Goal: Check status: Check status

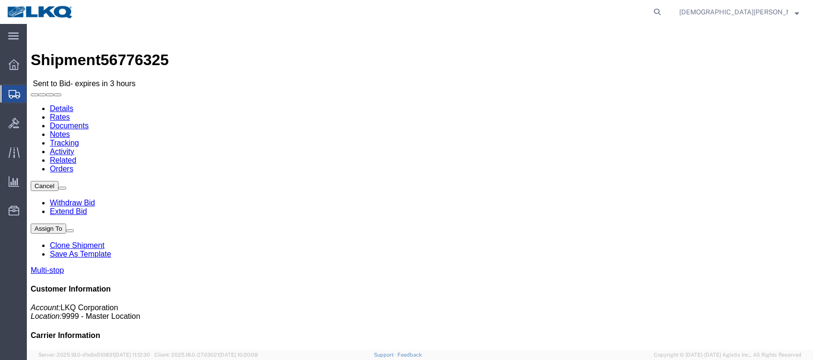
click link "Rates"
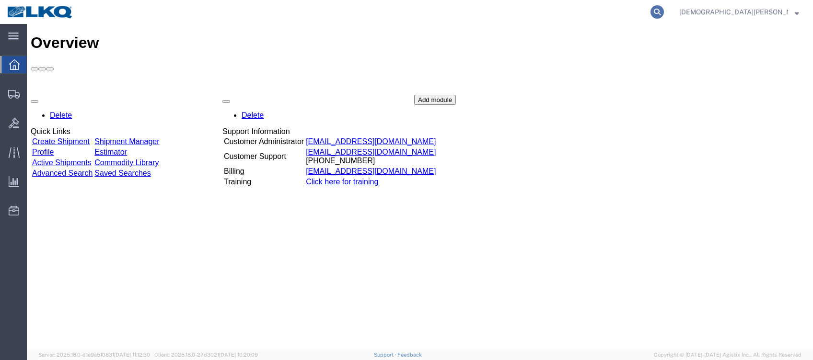
click at [664, 7] on icon at bounding box center [656, 11] width 13 height 13
type input "56776325"
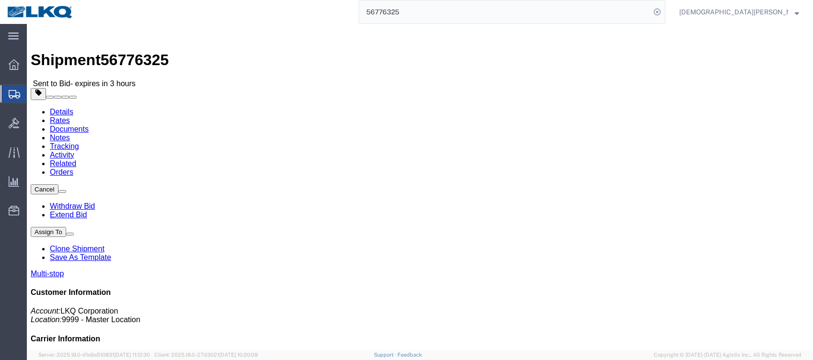
click link "Rates"
